Goal: Information Seeking & Learning: Learn about a topic

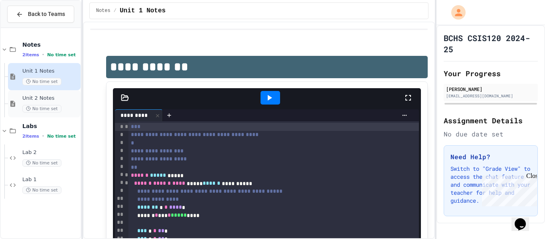
click at [55, 106] on span "No time set" at bounding box center [41, 109] width 39 height 8
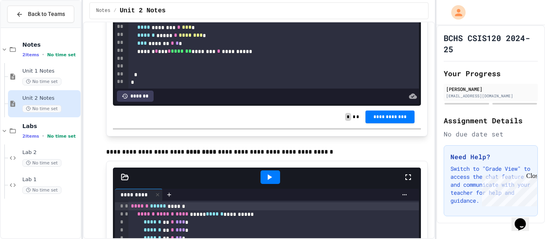
scroll to position [610, 0]
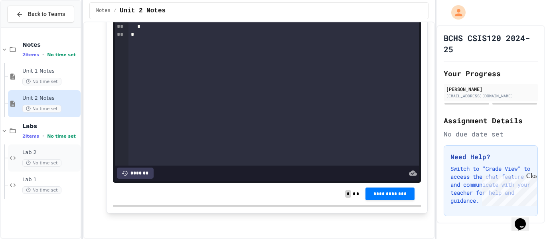
click at [32, 154] on span "Lab 2" at bounding box center [50, 152] width 57 height 7
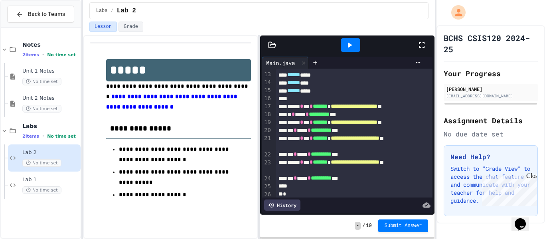
scroll to position [91, 0]
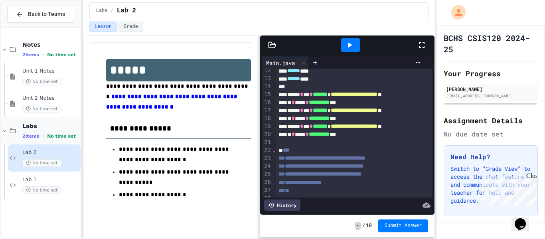
click at [40, 132] on div "Labs 2 items • No time set" at bounding box center [50, 130] width 57 height 17
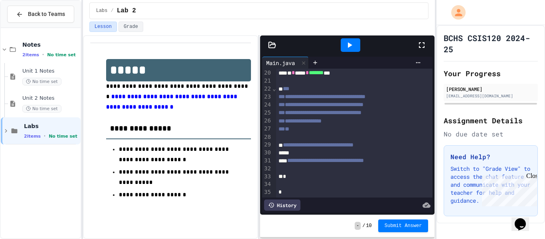
scroll to position [57, 0]
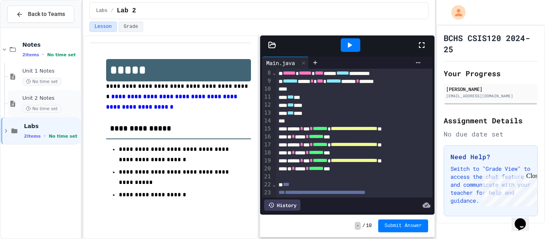
click at [45, 96] on span "Unit 2 Notes" at bounding box center [50, 98] width 57 height 7
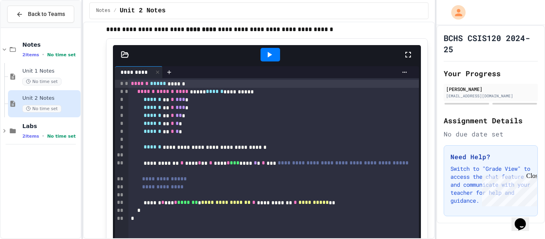
scroll to position [425, 0]
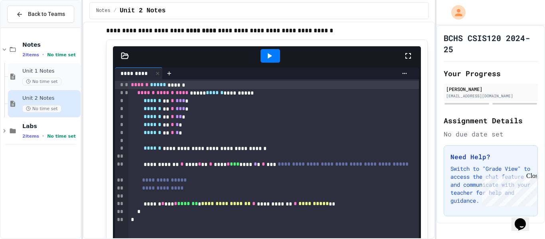
click at [38, 75] on div "Unit 1 Notes No time set" at bounding box center [50, 77] width 57 height 18
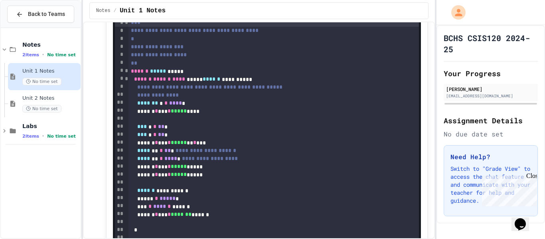
scroll to position [106, 0]
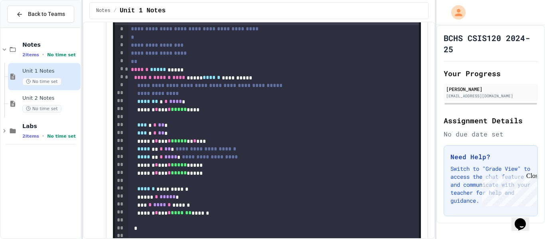
click at [52, 82] on span "No time set" at bounding box center [41, 82] width 39 height 8
click at [57, 105] on span "No time set" at bounding box center [41, 109] width 39 height 8
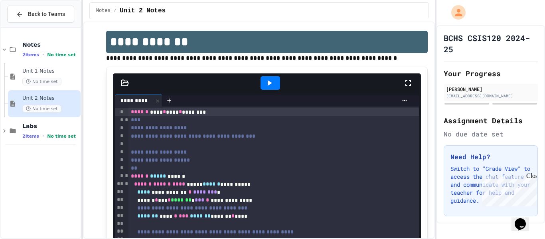
scroll to position [12, 0]
